Goal: Task Accomplishment & Management: Manage account settings

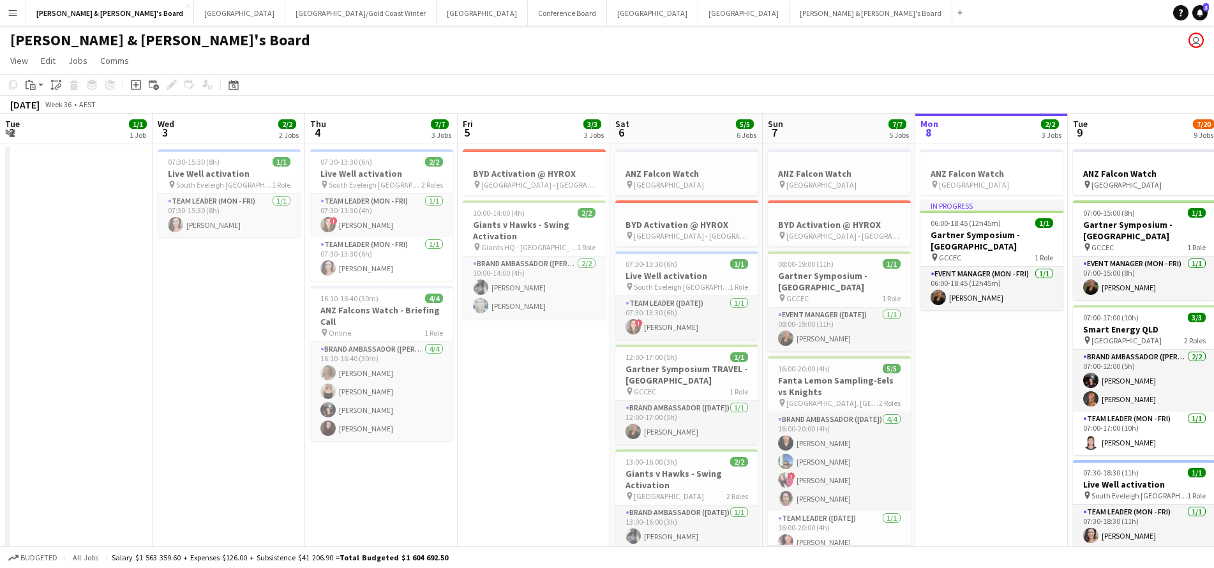
scroll to position [0, 383]
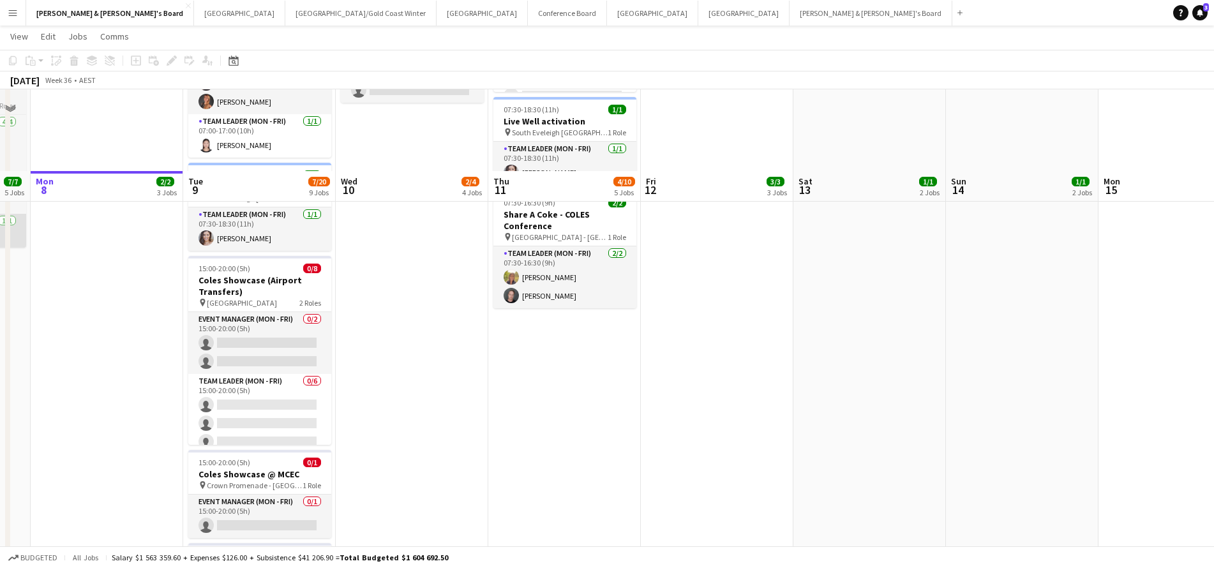
scroll to position [116, 0]
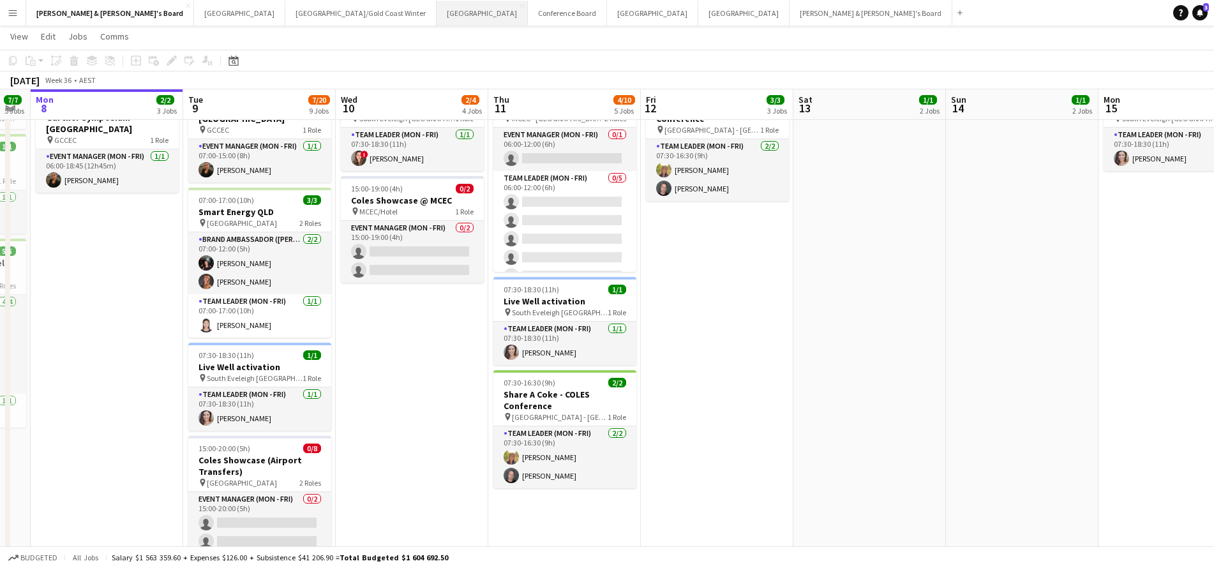
click at [437, 11] on button "Sydney Close" at bounding box center [482, 13] width 91 height 25
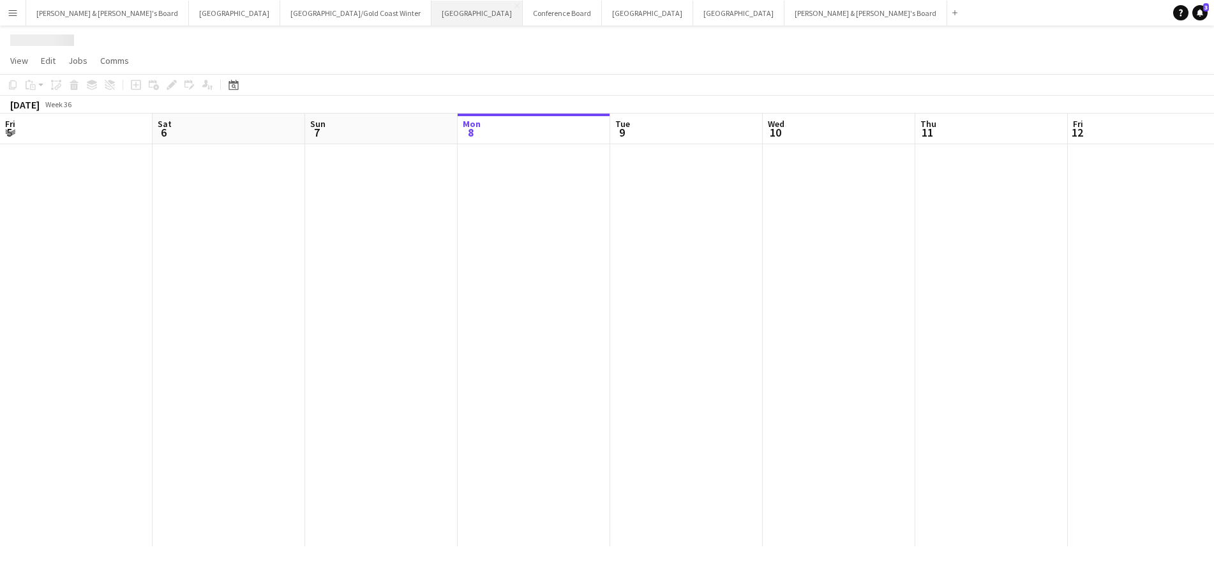
click at [432, 11] on button "Sydney Close" at bounding box center [477, 13] width 91 height 25
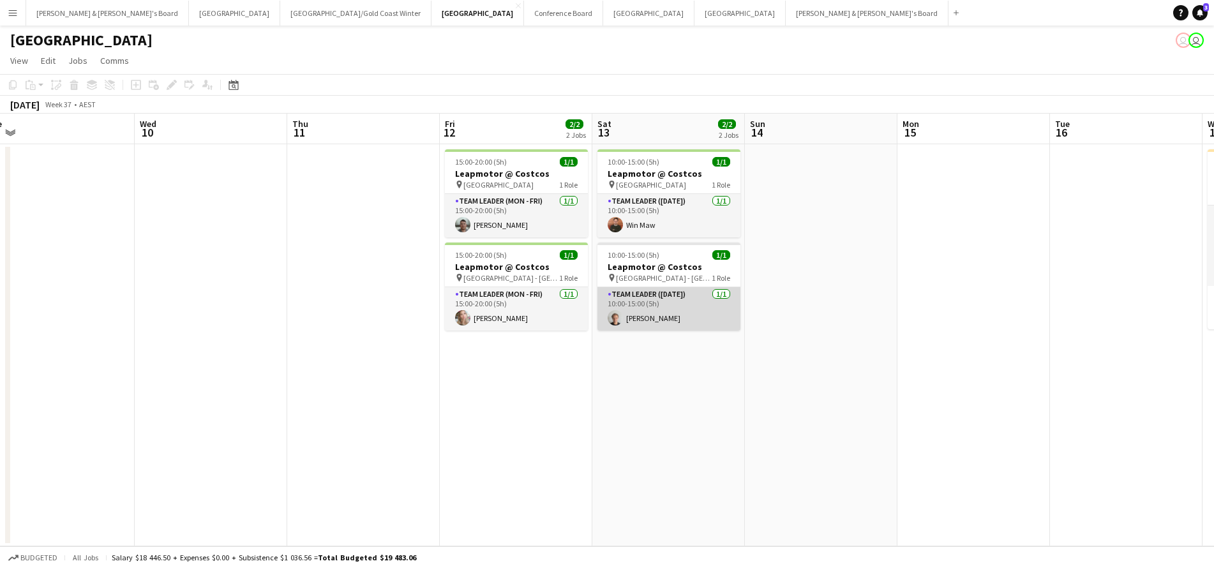
click at [635, 319] on app-card-role "Team Leader (Saturday) 1/1 10:00-15:00 (5h) Thomas Wheeler" at bounding box center [669, 308] width 143 height 43
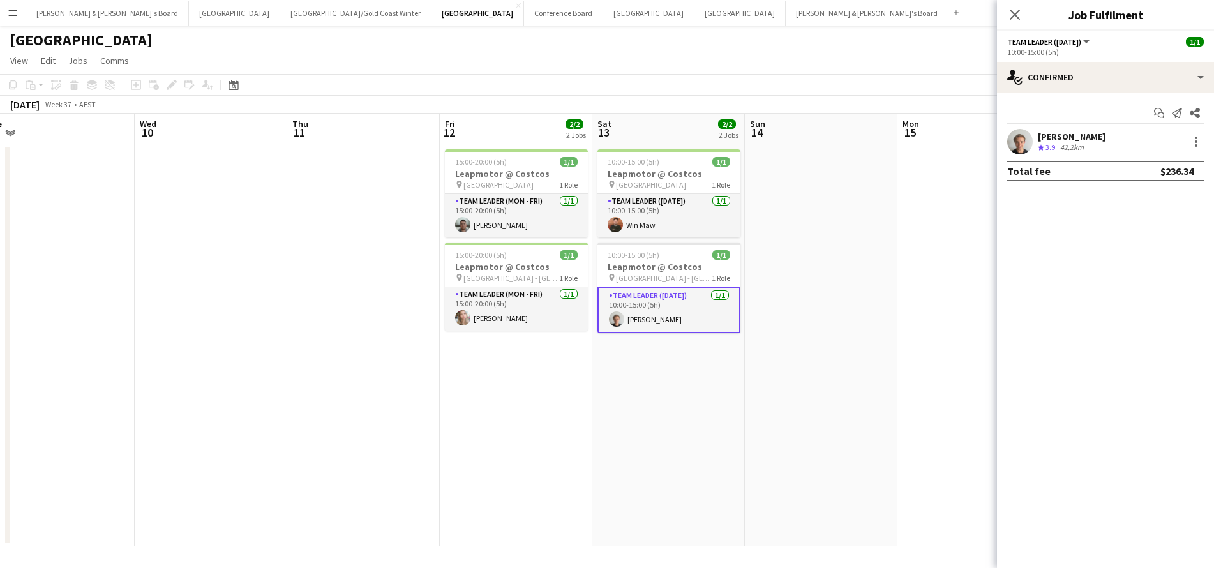
click at [807, 377] on app-date-cell at bounding box center [821, 345] width 153 height 402
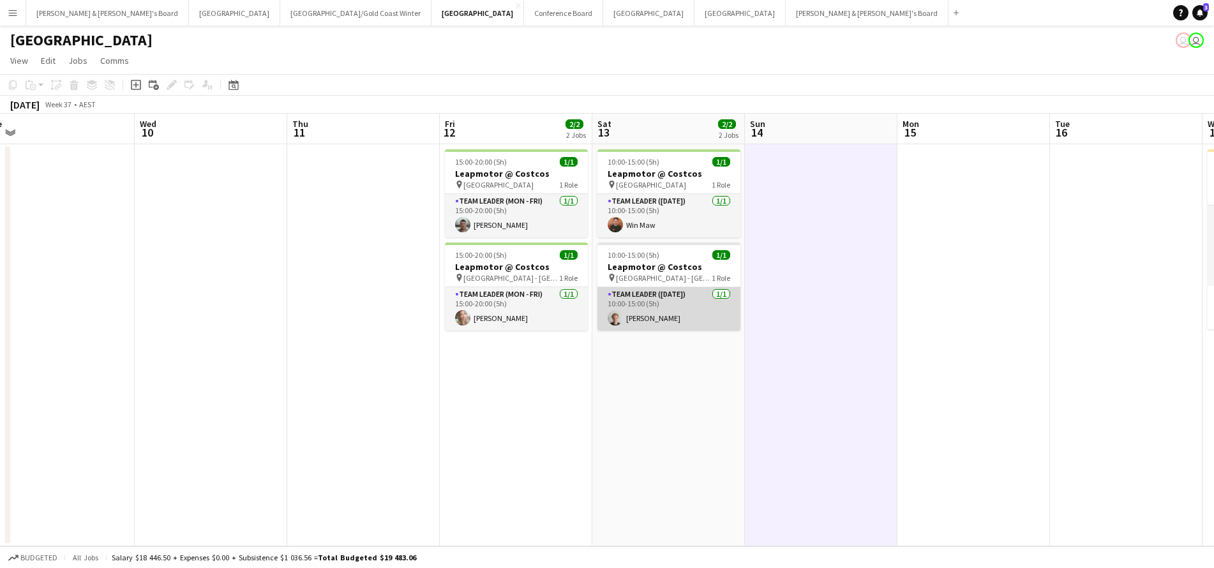
click at [672, 322] on app-card-role "Team Leader (Saturday) 1/1 10:00-15:00 (5h) Thomas Wheeler" at bounding box center [669, 308] width 143 height 43
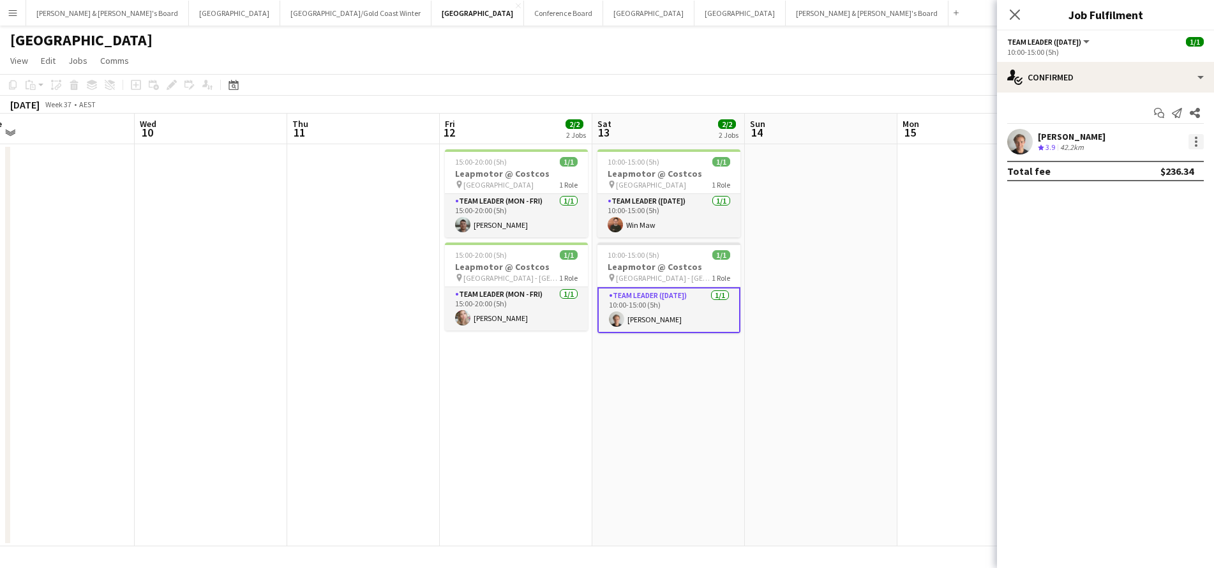
click at [1194, 148] on div at bounding box center [1196, 141] width 15 height 15
click at [1128, 293] on span "Remove" at bounding box center [1134, 287] width 38 height 11
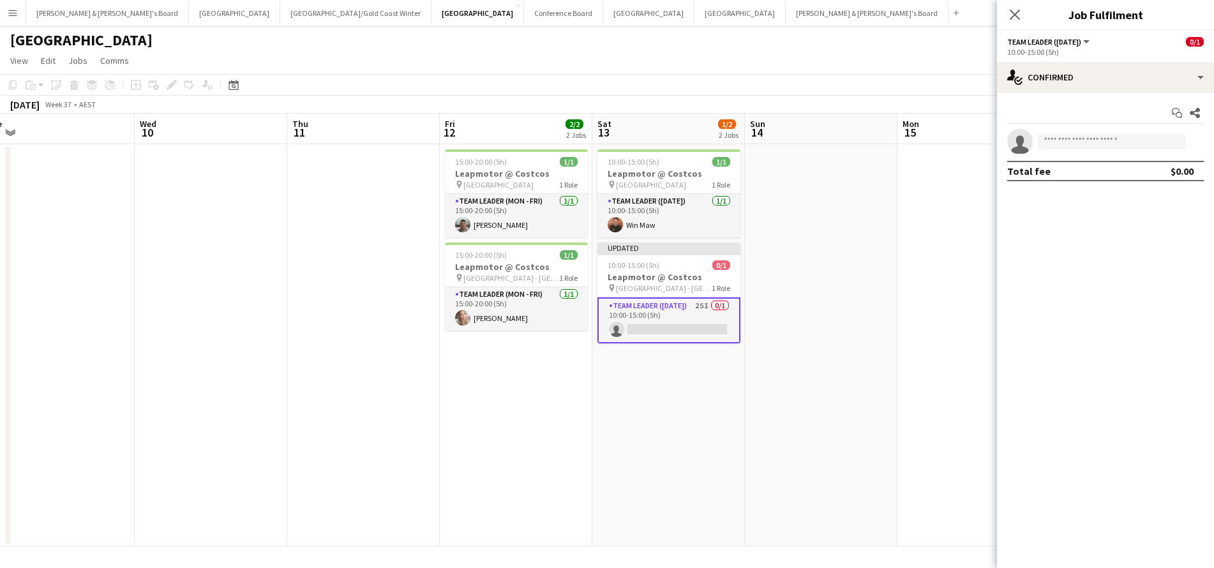
click at [917, 292] on app-date-cell at bounding box center [974, 345] width 153 height 402
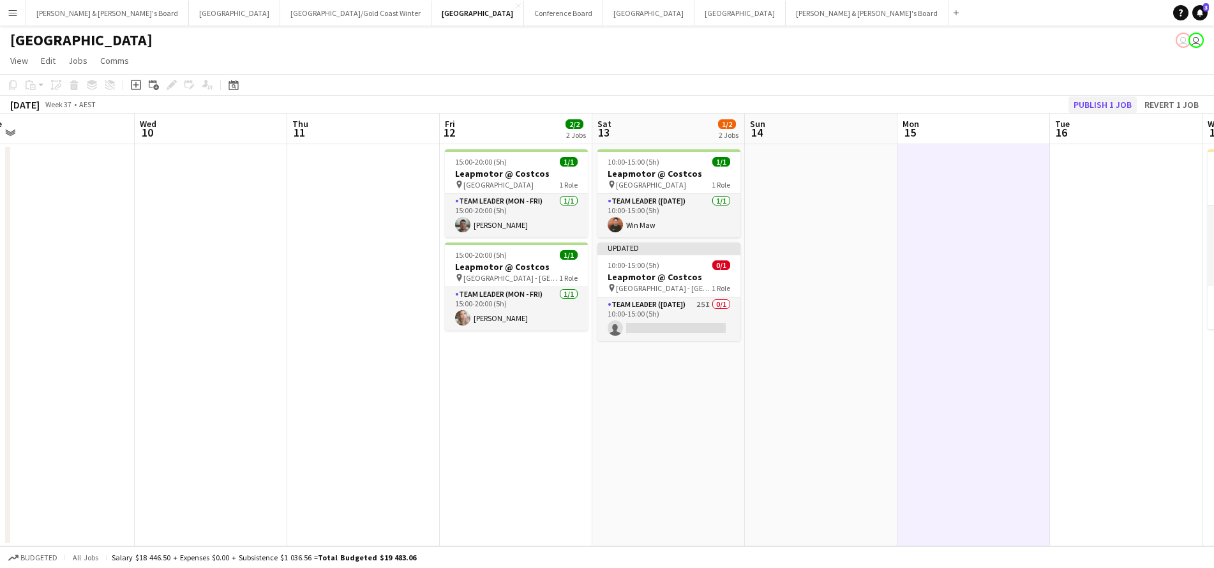
click at [1100, 102] on button "Publish 1 job" at bounding box center [1103, 104] width 68 height 17
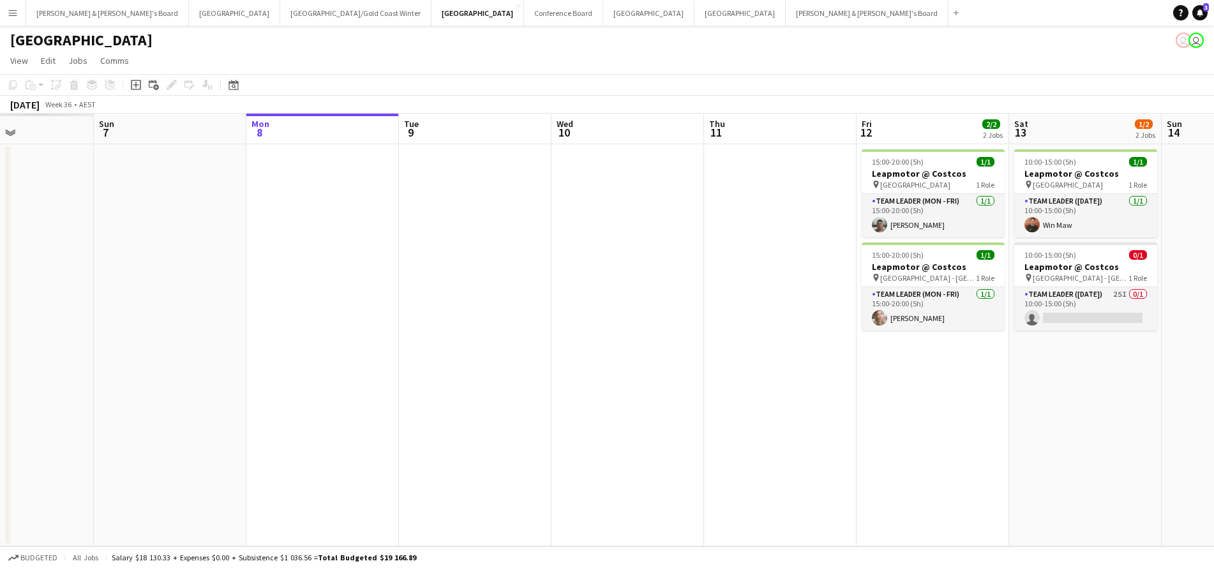
scroll to position [0, 314]
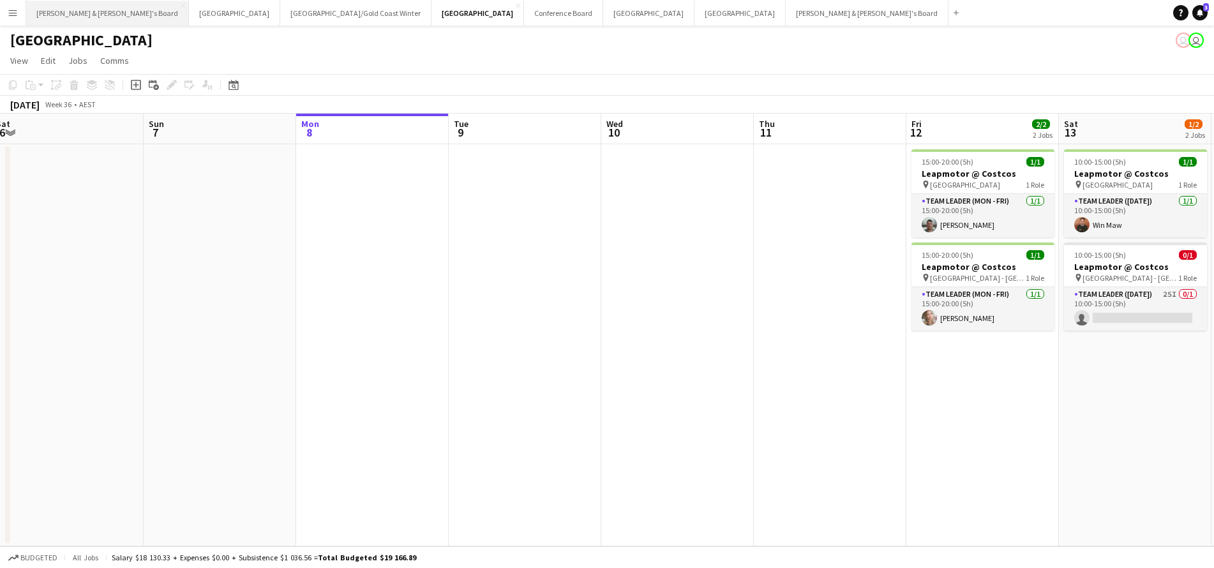
click at [86, 13] on button "James & Arrence's Board Close" at bounding box center [107, 13] width 163 height 25
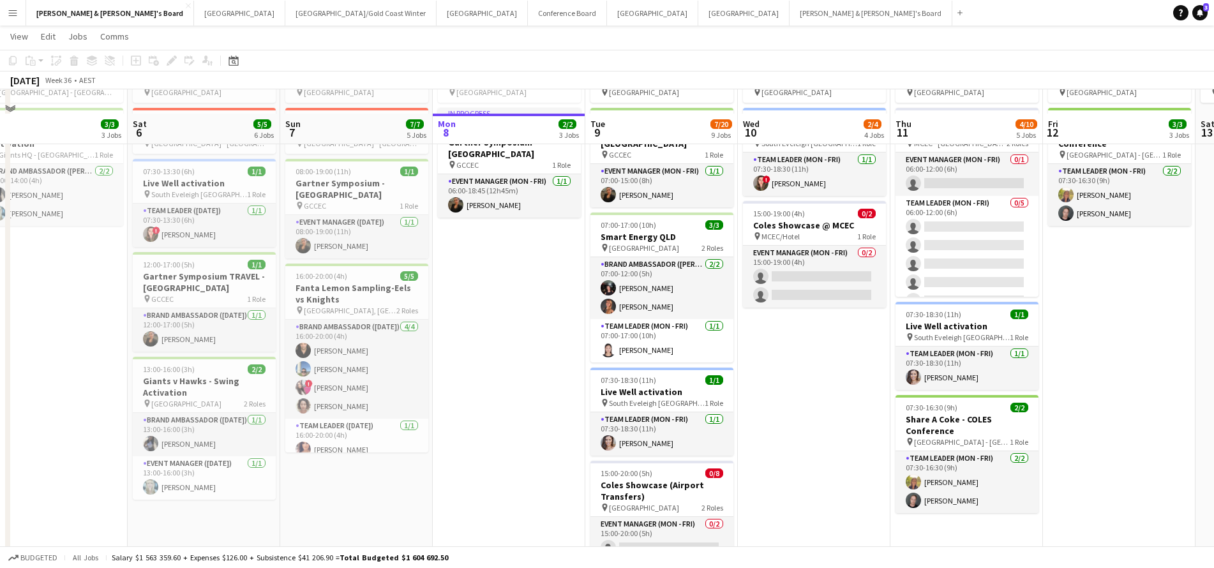
scroll to position [80, 0]
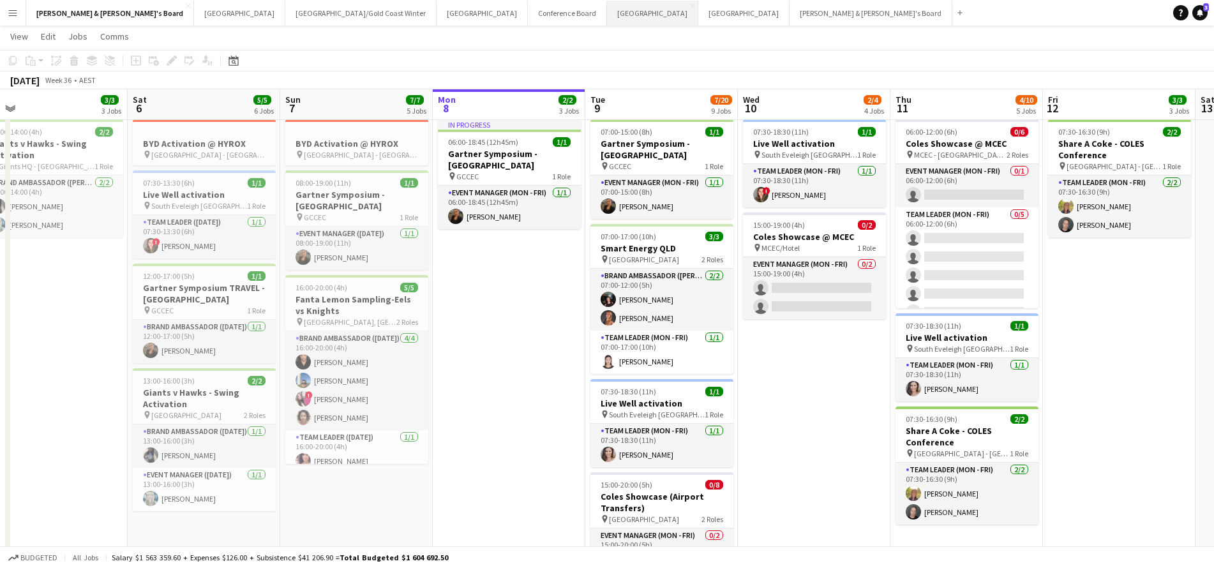
click at [607, 13] on button "Melbourne Close" at bounding box center [652, 13] width 91 height 25
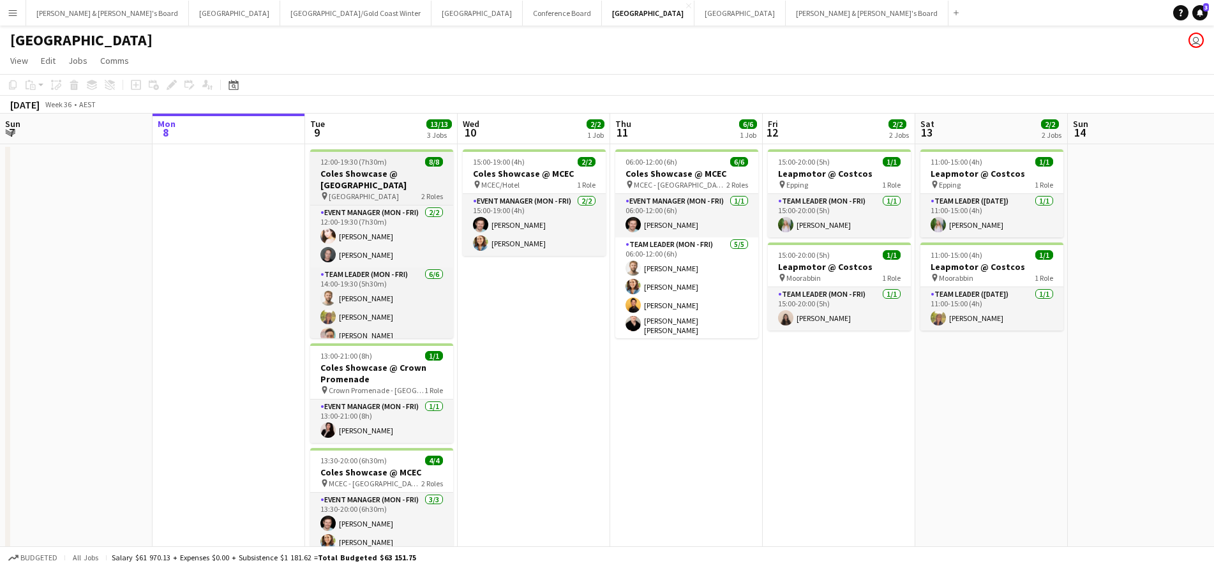
click at [420, 186] on h3 "Coles Showcase @ Melbourne Airport" at bounding box center [381, 179] width 143 height 23
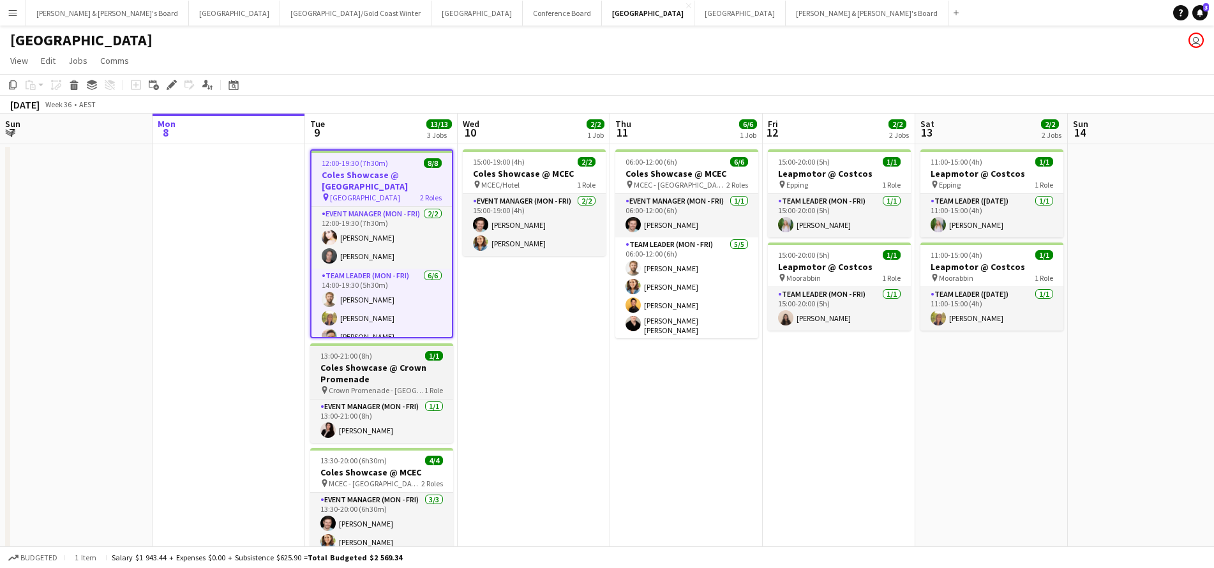
click at [395, 369] on h3 "Coles Showcase @ Crown Promenade" at bounding box center [381, 373] width 143 height 23
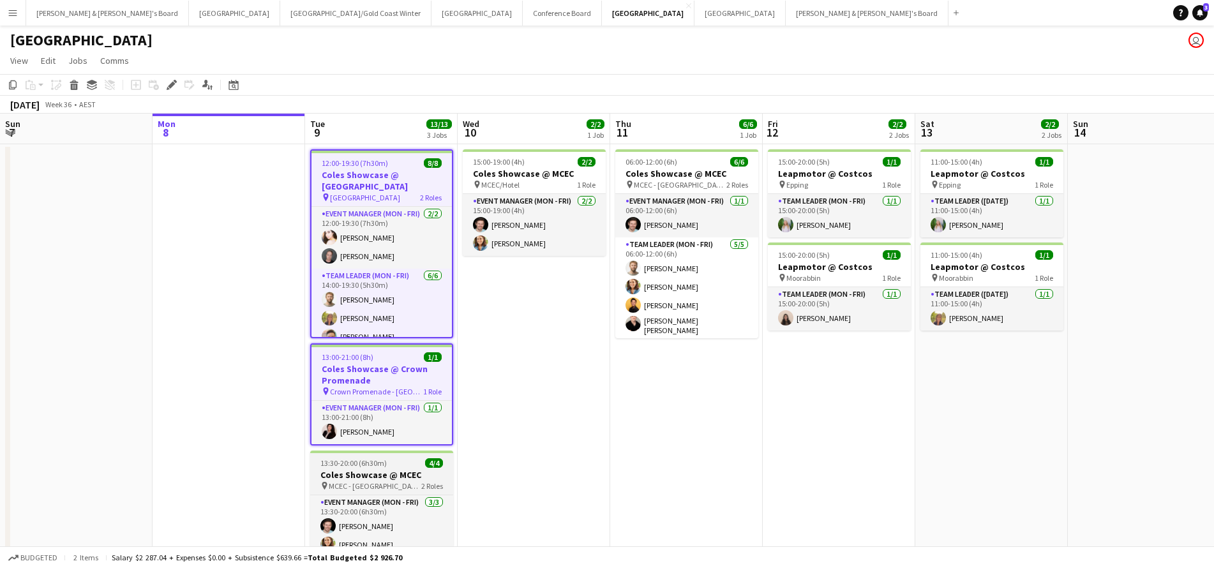
click at [423, 462] on div "13:30-20:00 (6h30m) 4/4" at bounding box center [381, 463] width 143 height 10
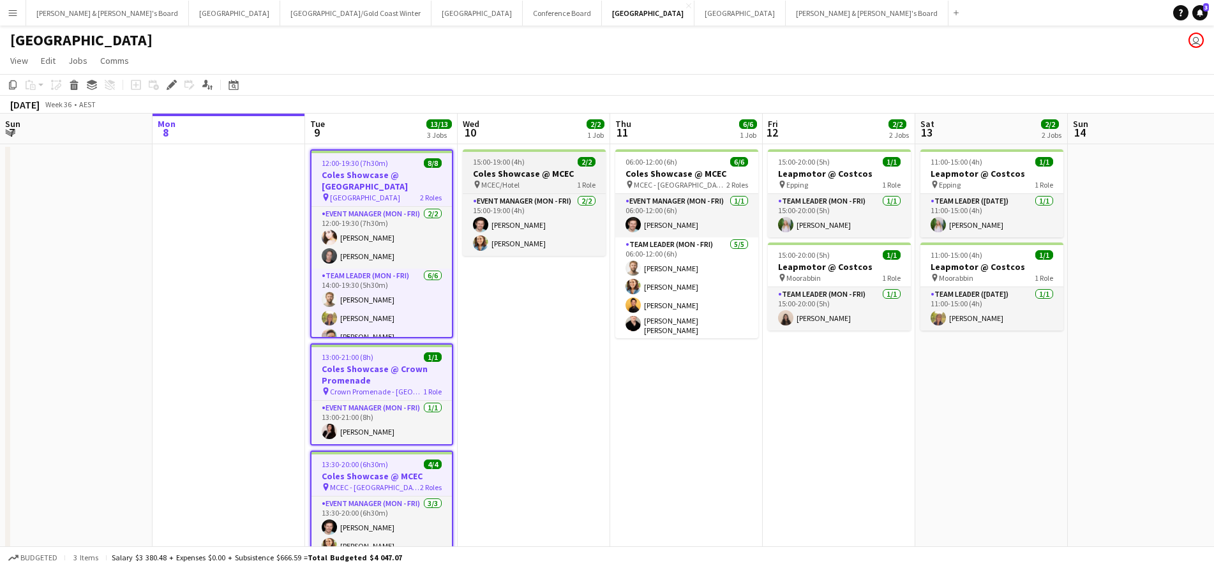
click at [536, 183] on div "pin MCEC/Hotel 1 Role" at bounding box center [534, 184] width 143 height 10
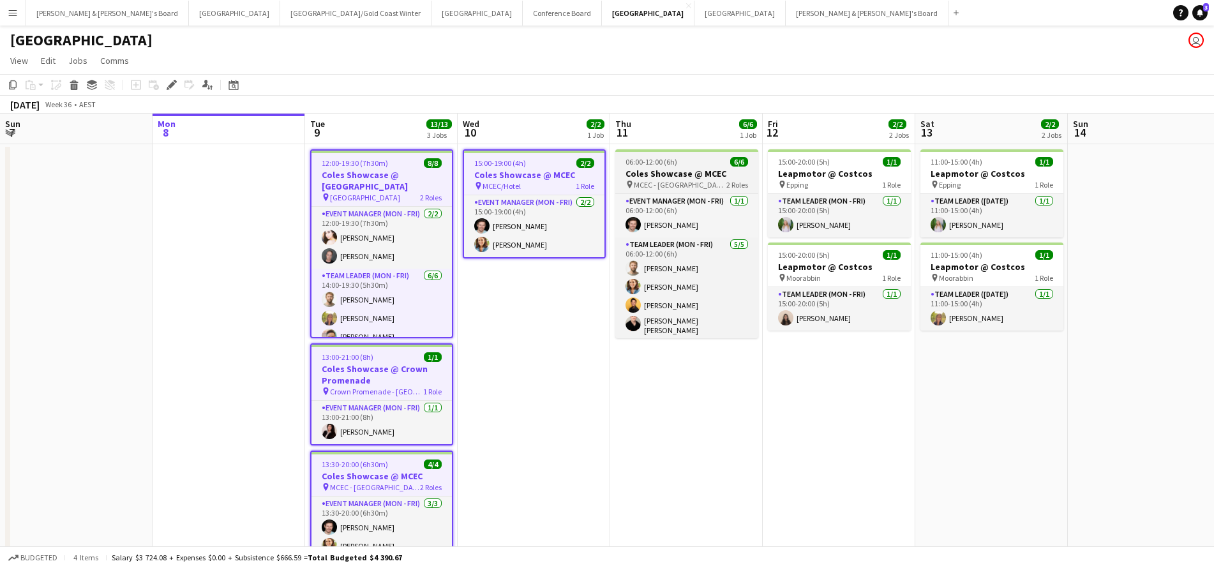
click at [668, 183] on div "pin MCEC - VIC 2 Roles" at bounding box center [686, 184] width 143 height 10
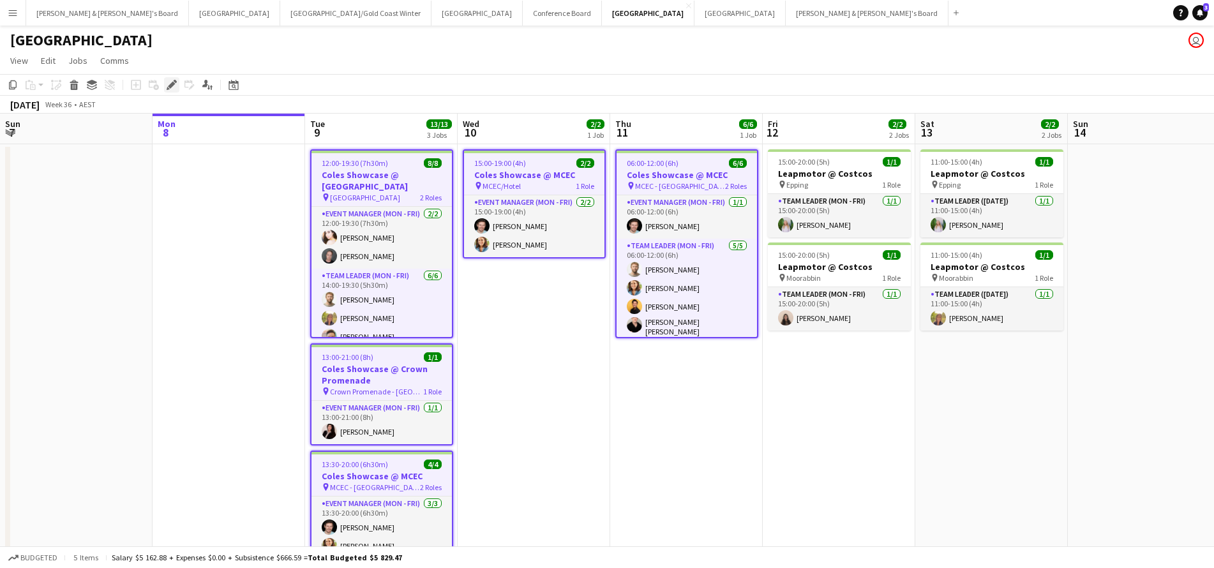
click at [172, 87] on icon "Edit" at bounding box center [172, 85] width 10 height 10
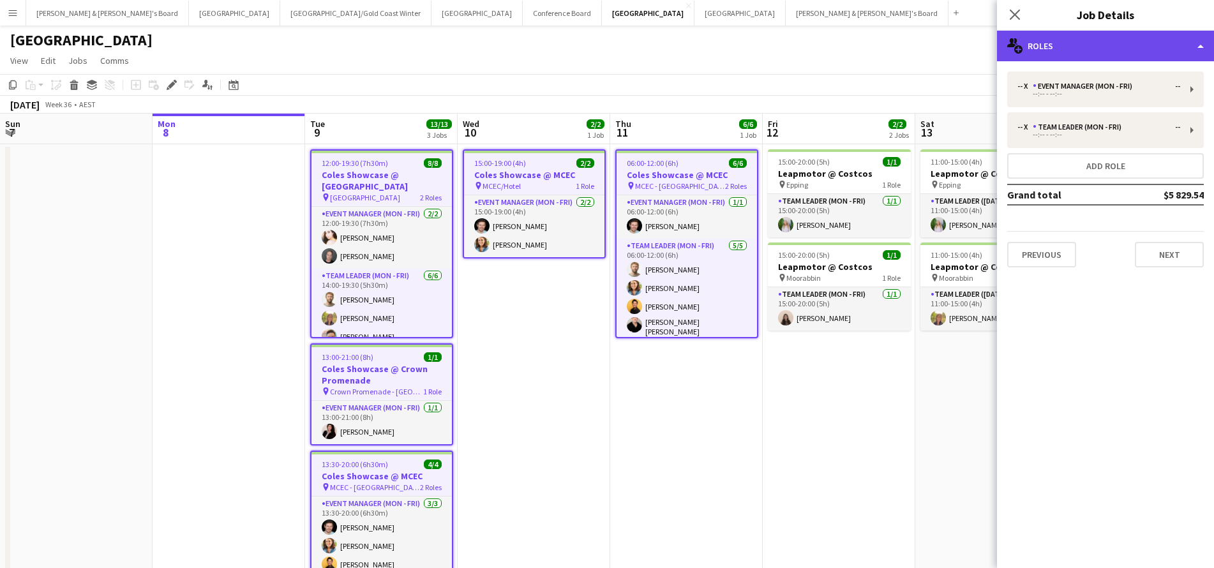
click at [1088, 59] on div "multiple-users-add Roles" at bounding box center [1105, 46] width 217 height 31
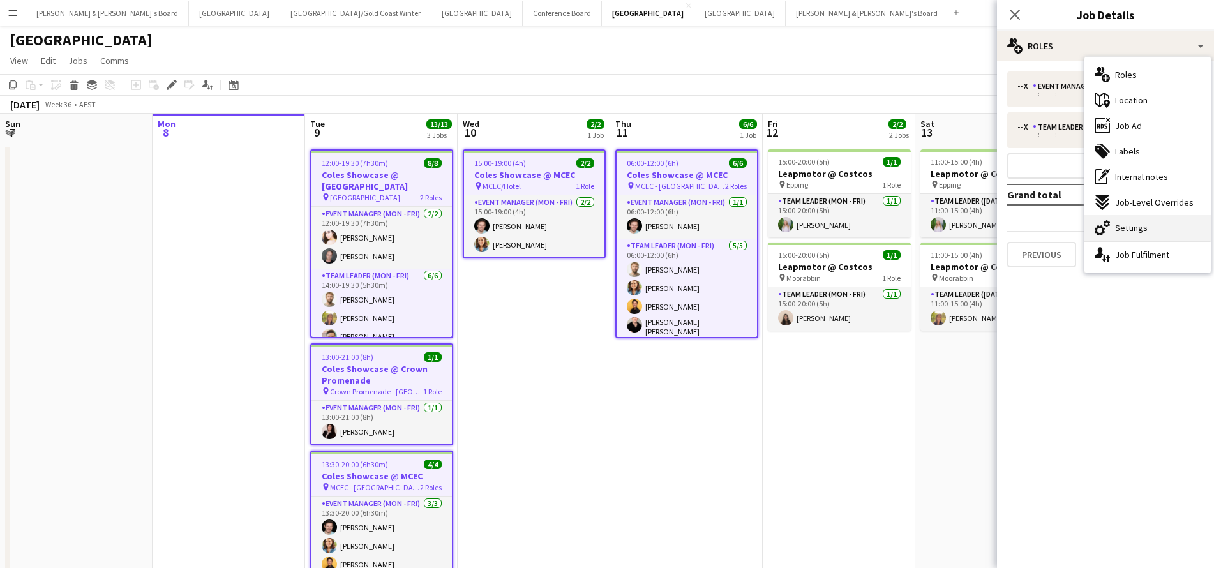
click at [1135, 232] on span "Settings" at bounding box center [1131, 227] width 33 height 11
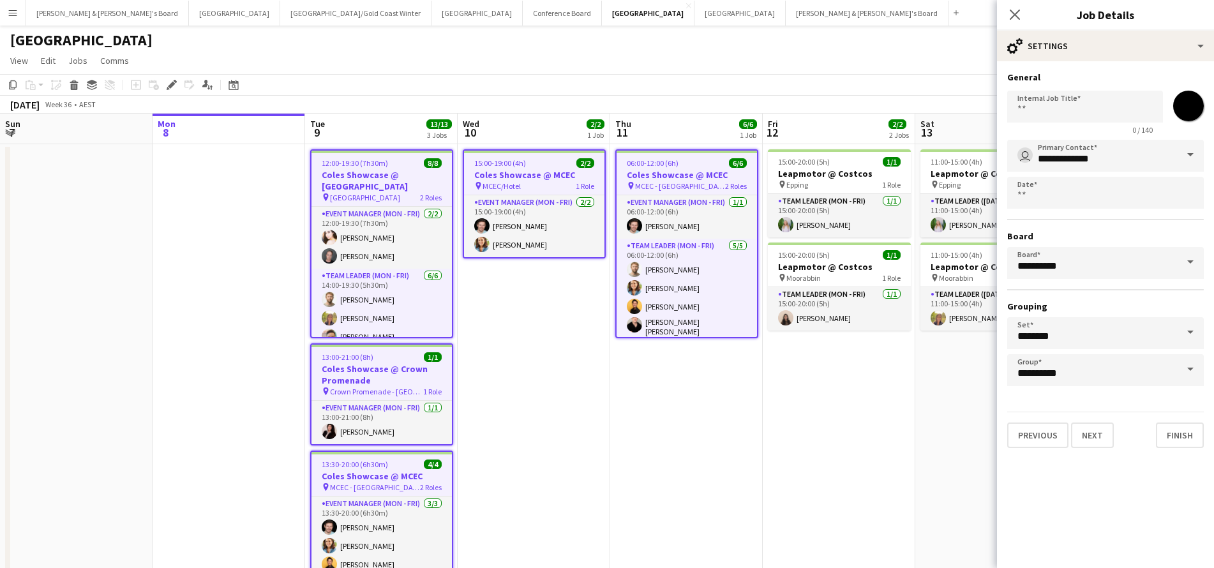
click at [1181, 268] on span at bounding box center [1190, 262] width 27 height 31
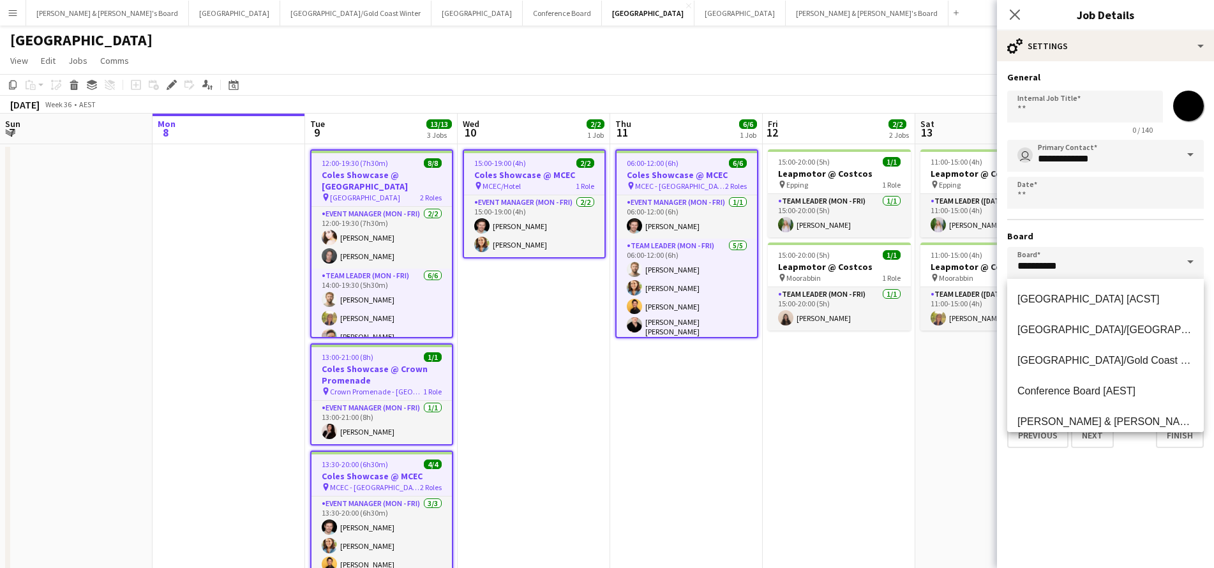
click at [1185, 258] on span at bounding box center [1190, 262] width 27 height 31
click at [1115, 415] on mat-option "James & Arrence's Board [AEST]" at bounding box center [1105, 422] width 197 height 31
type input "**********"
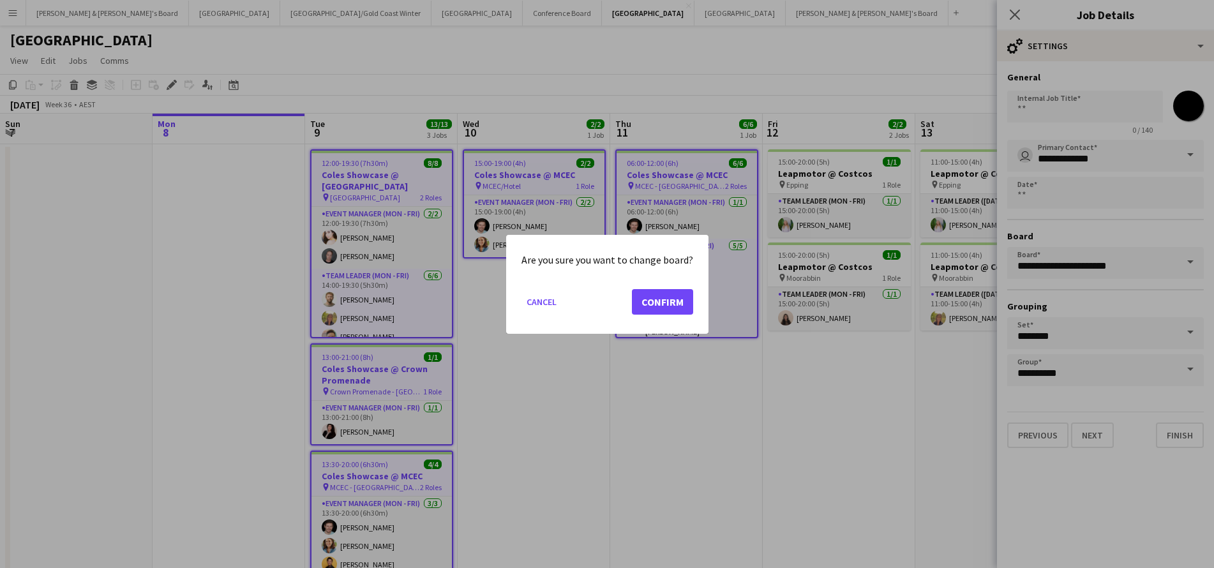
click at [661, 304] on button "Confirm" at bounding box center [662, 302] width 61 height 26
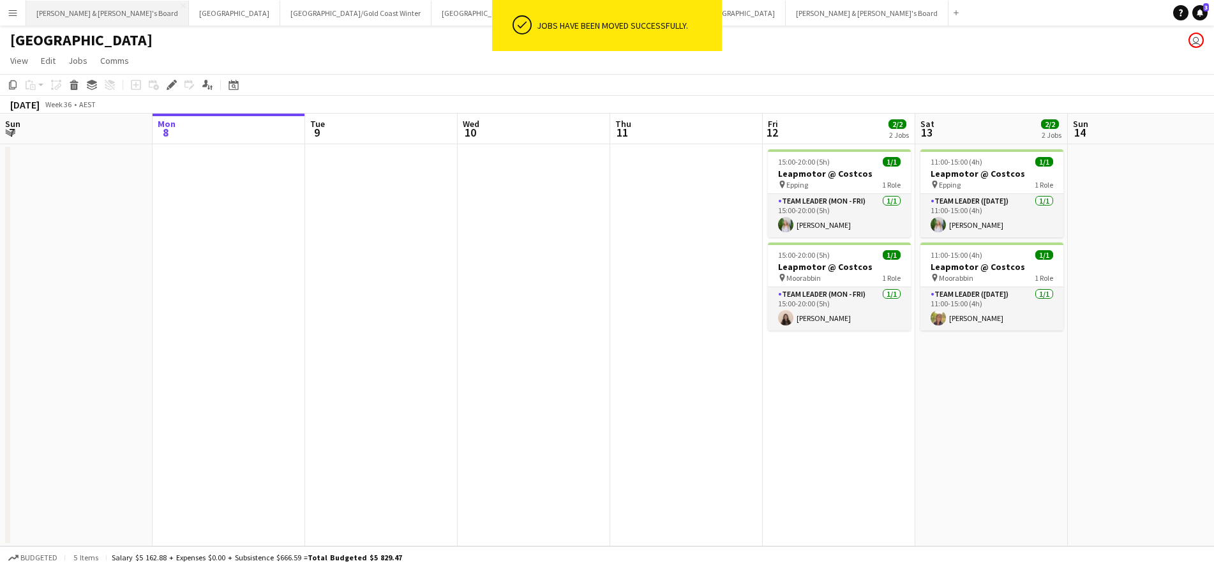
click at [77, 17] on button "James & Arrence's Board Close" at bounding box center [107, 13] width 163 height 25
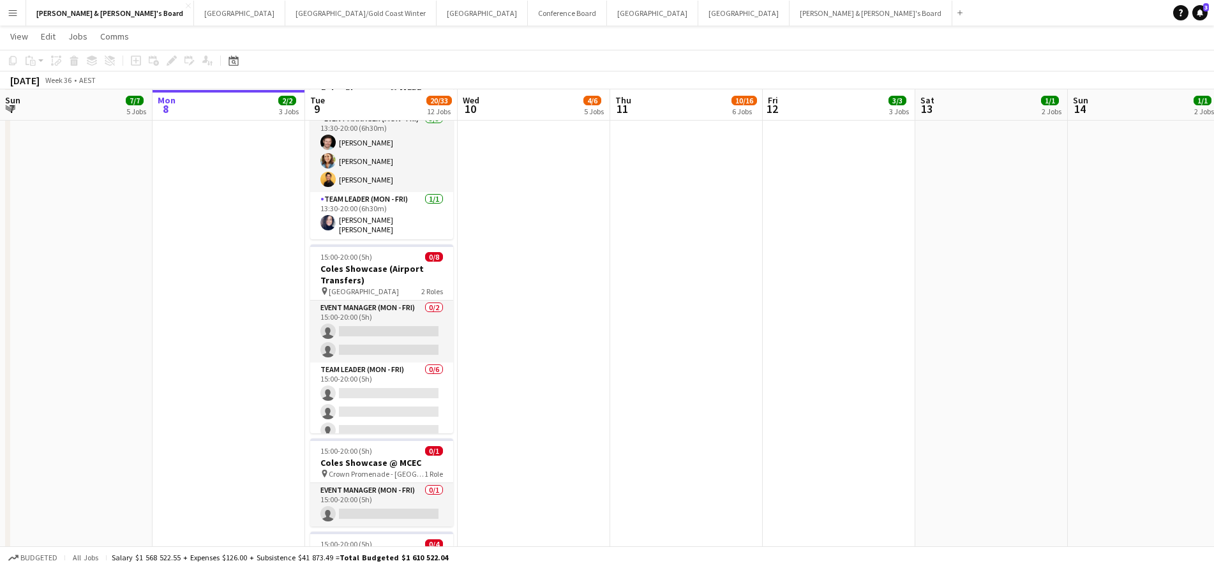
scroll to position [785, 0]
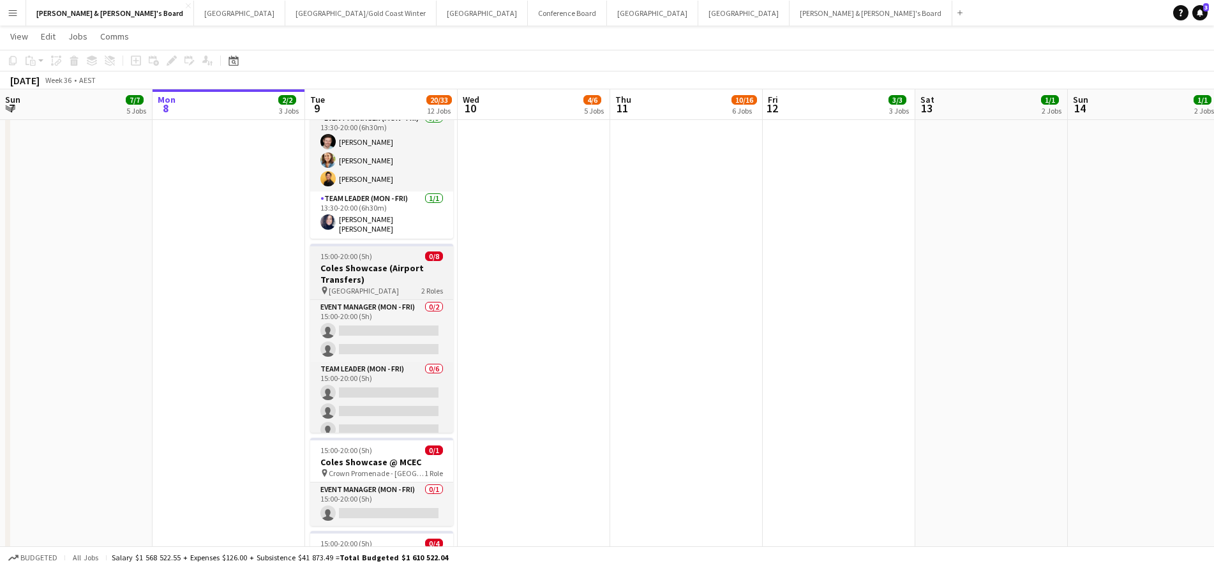
click at [395, 273] on h3 "Coles Showcase (Airport Transfers)" at bounding box center [381, 273] width 143 height 23
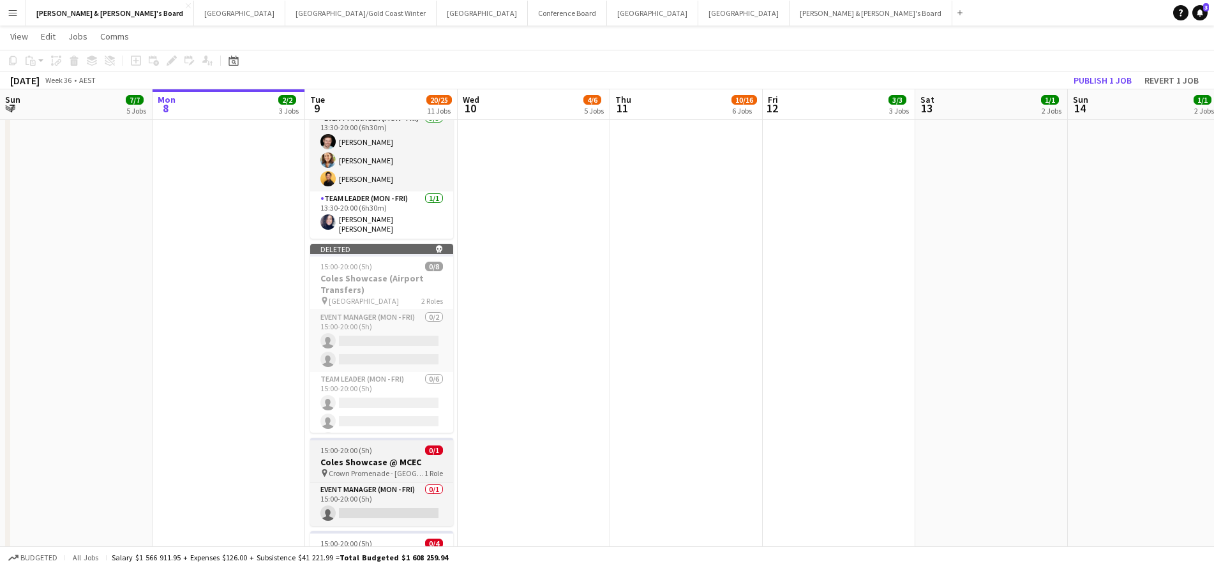
click at [399, 456] on h3 "Coles Showcase @ MCEC" at bounding box center [381, 461] width 143 height 11
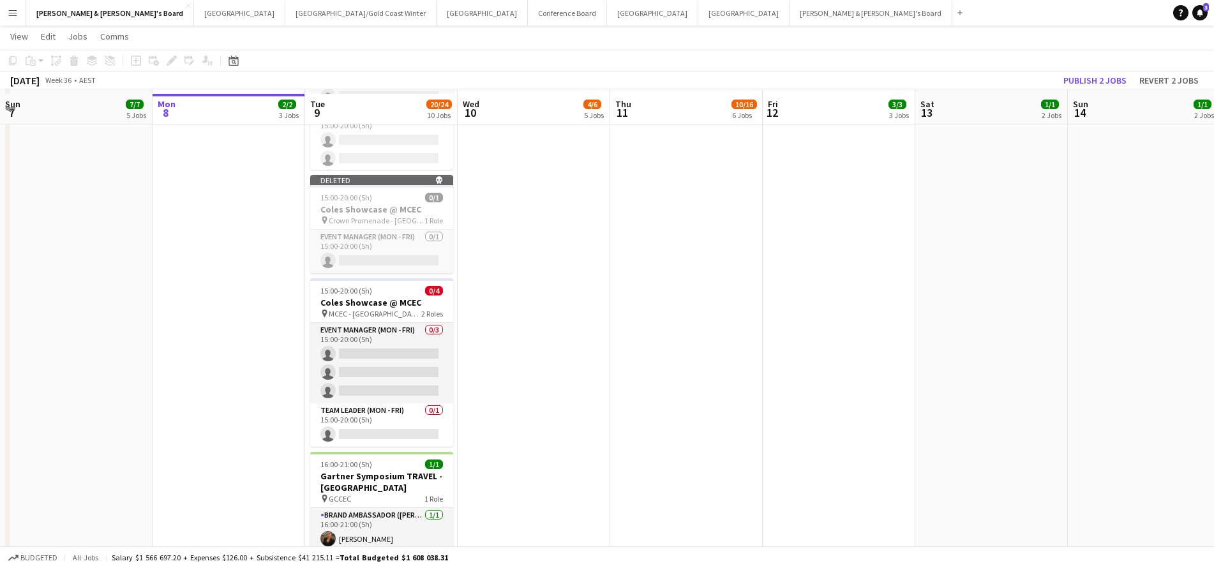
scroll to position [1052, 0]
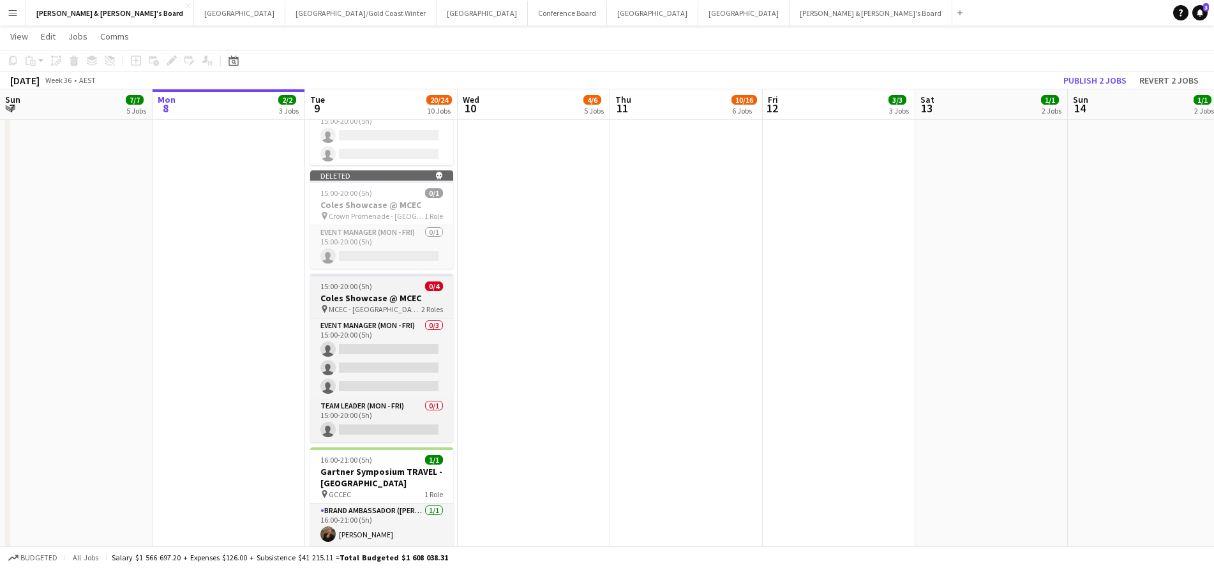
click at [396, 304] on div "pin MCEC - VIC 2 Roles" at bounding box center [381, 309] width 143 height 10
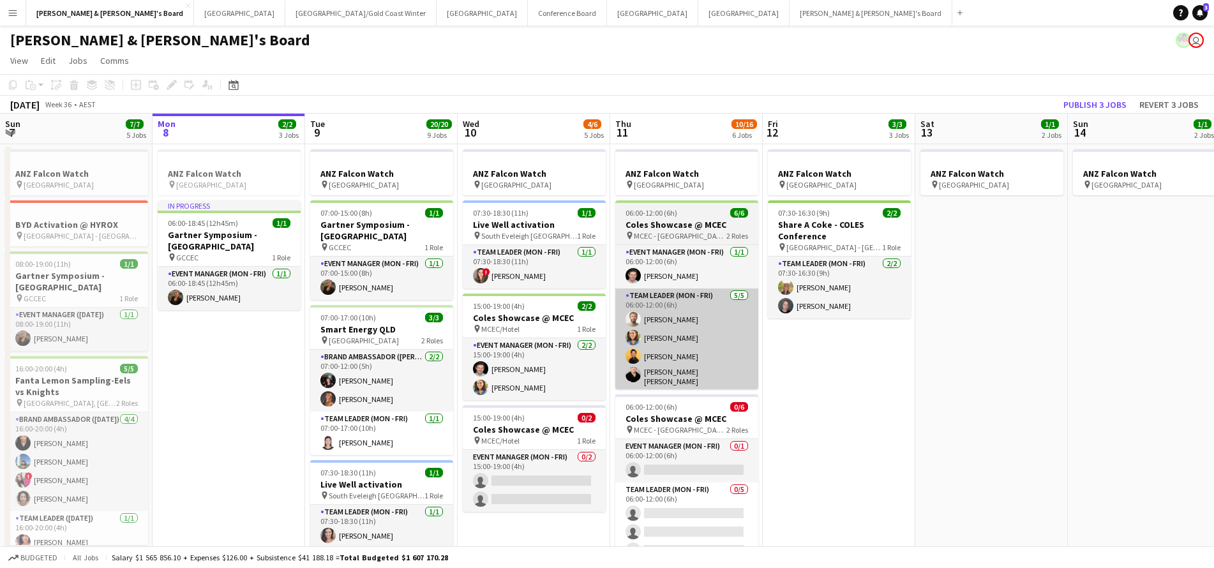
scroll to position [0, 0]
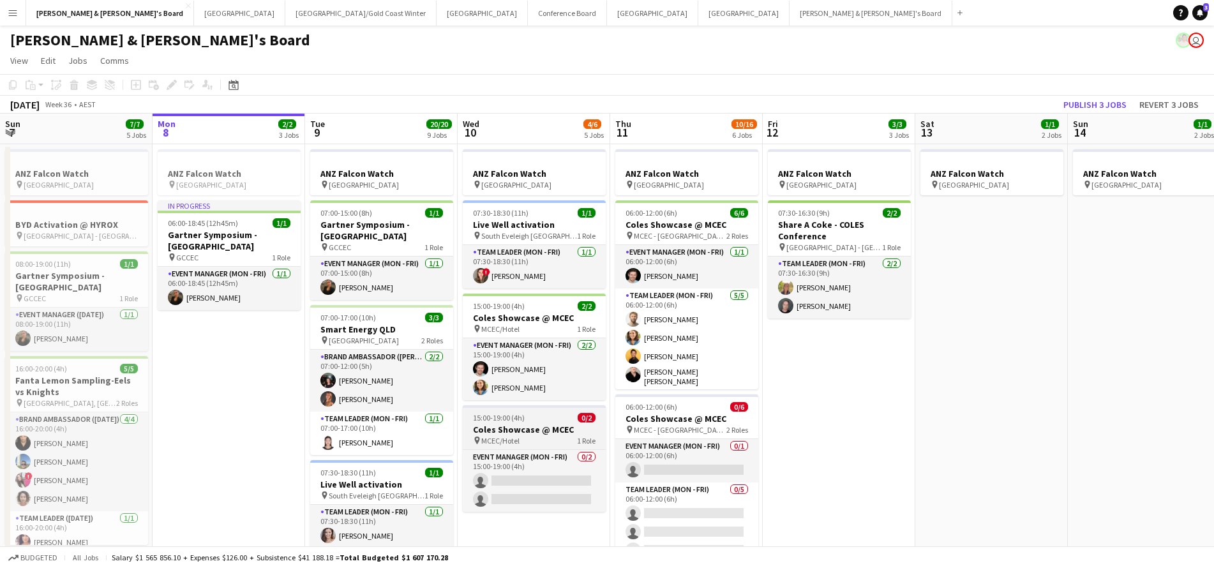
click at [564, 433] on h3 "Coles Showcase @ MCEC" at bounding box center [534, 429] width 143 height 11
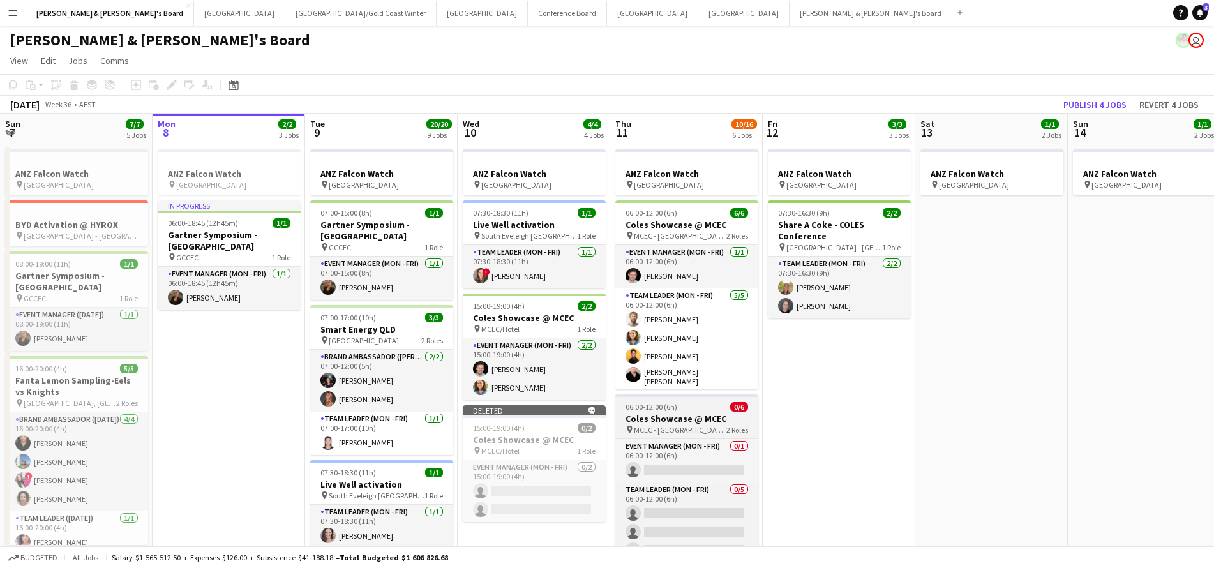
click at [681, 413] on h3 "Coles Showcase @ MCEC" at bounding box center [686, 418] width 143 height 11
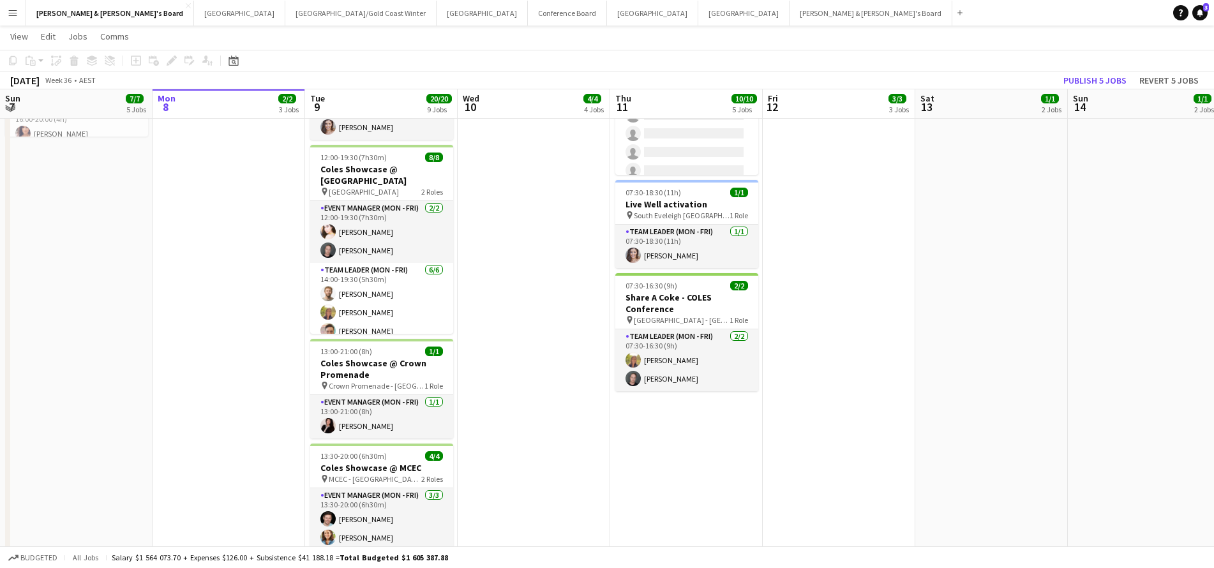
scroll to position [0, 305]
click at [1085, 81] on button "Publish 5 jobs" at bounding box center [1095, 80] width 73 height 17
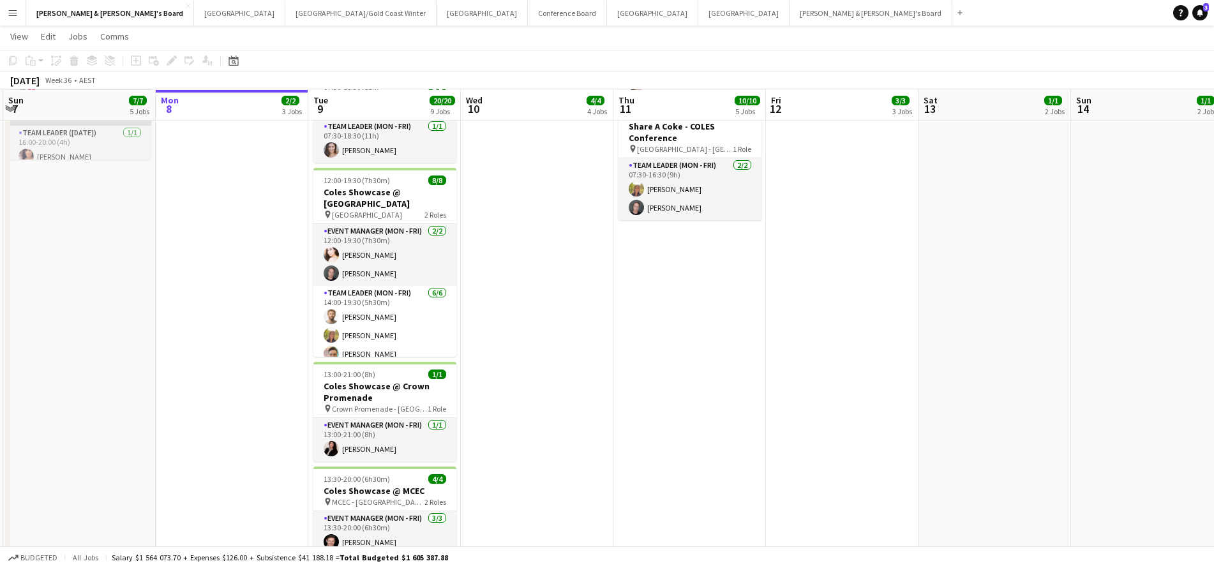
scroll to position [385, 0]
